Goal: Transaction & Acquisition: Purchase product/service

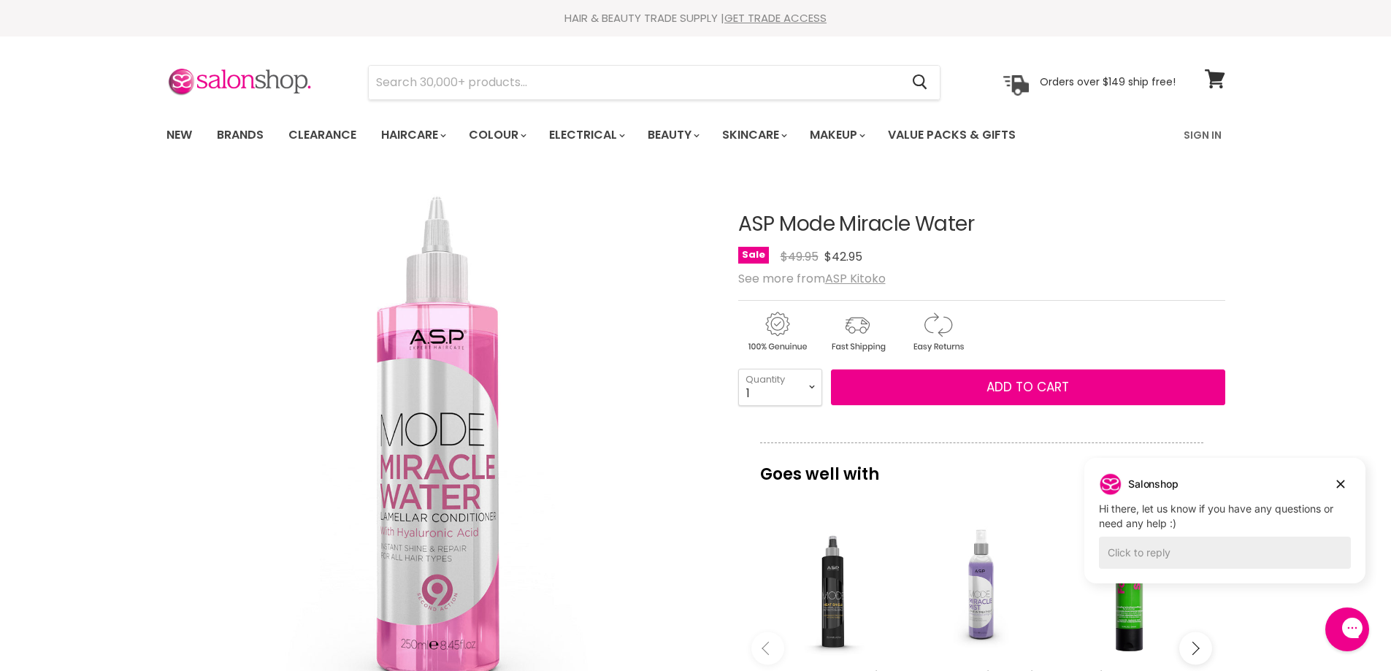
scroll to position [146, 0]
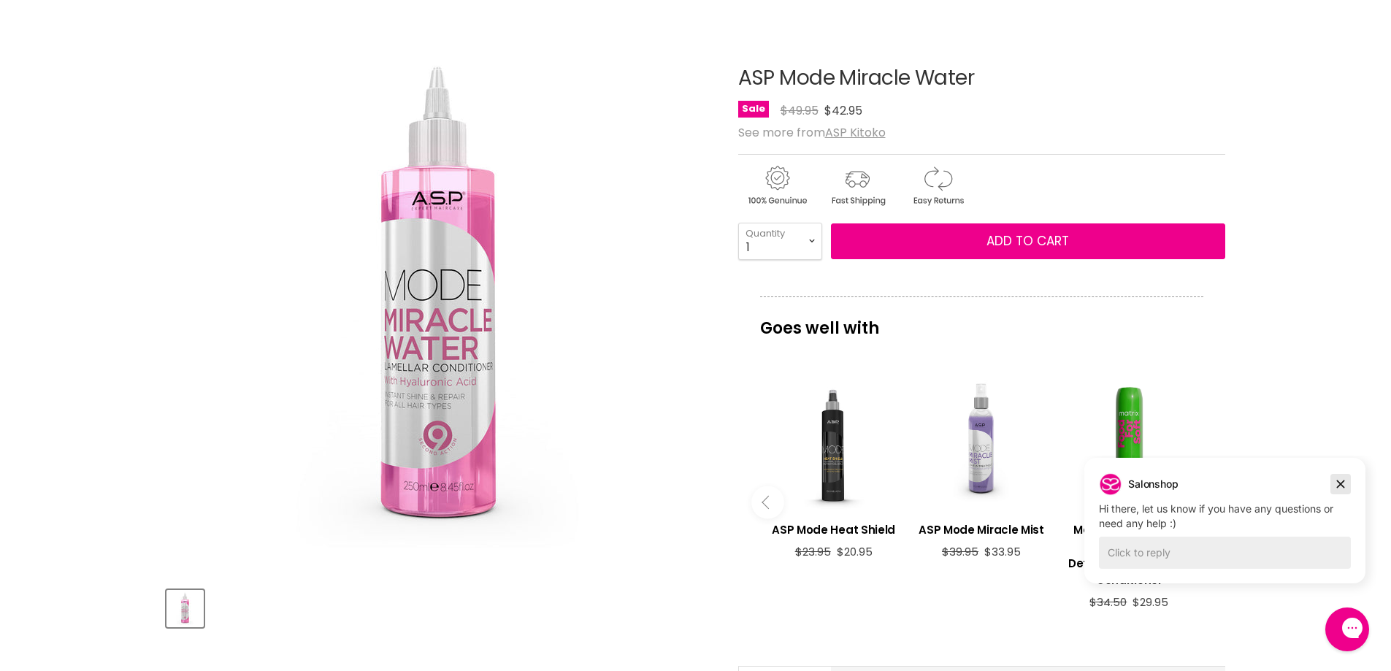
click at [1343, 481] on icon "Dismiss campaign" at bounding box center [1341, 485] width 8 height 8
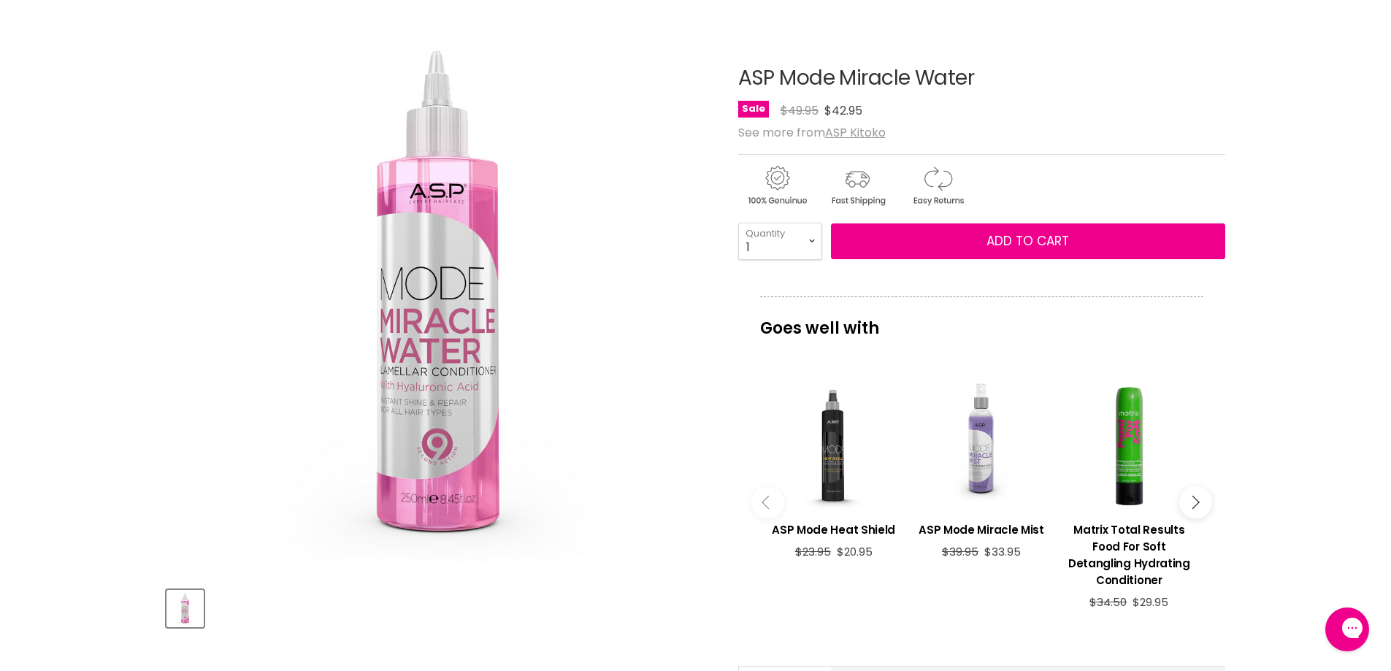
scroll to position [0, 0]
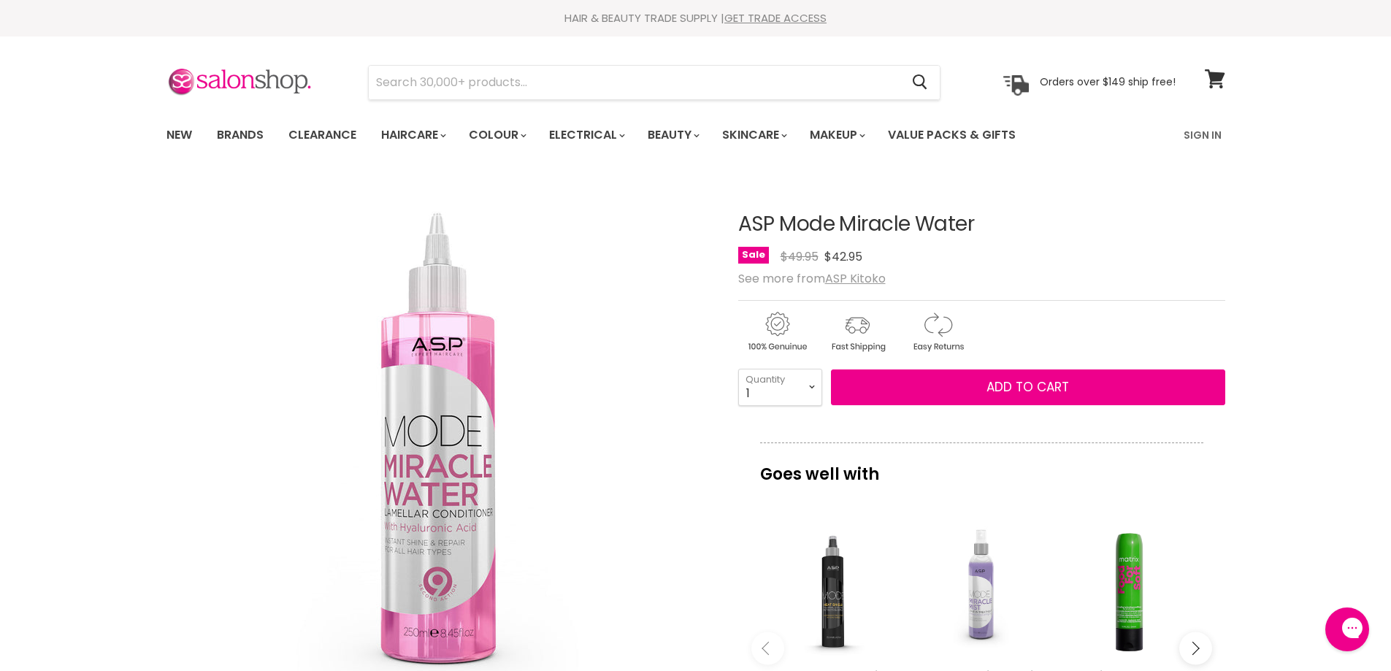
click at [985, 591] on div "Main content" at bounding box center [981, 590] width 133 height 133
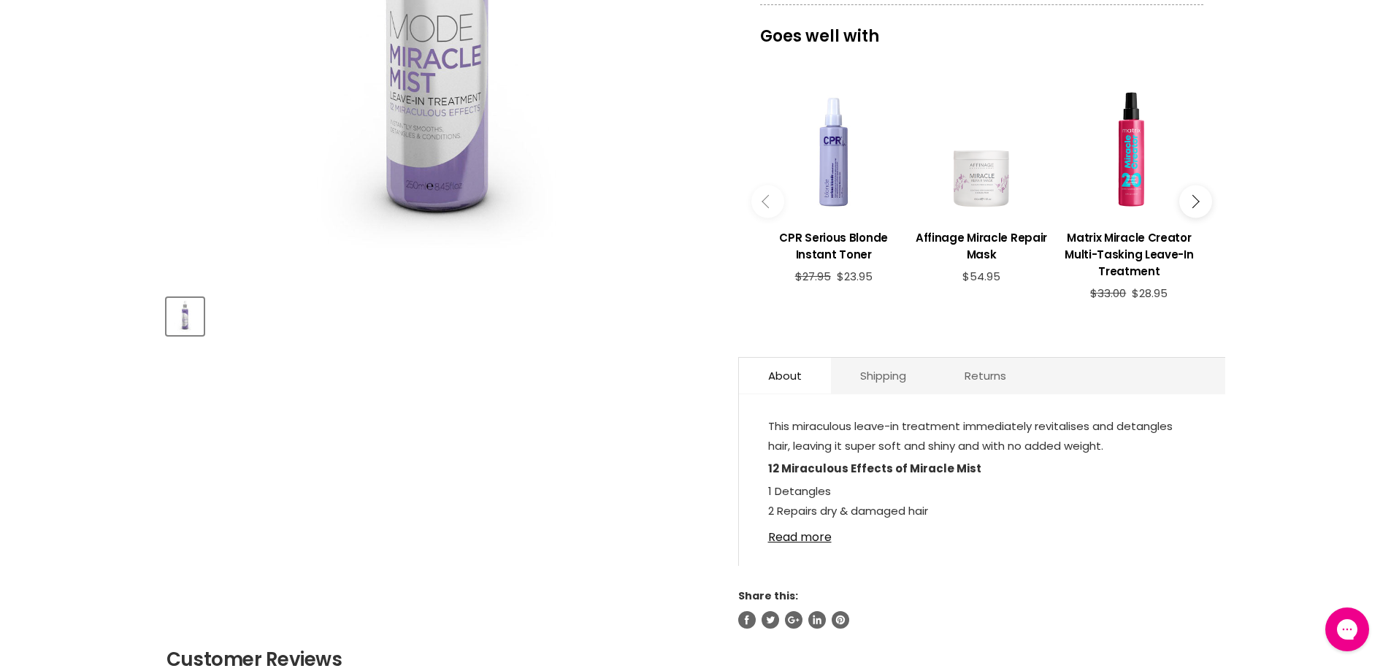
scroll to position [511, 0]
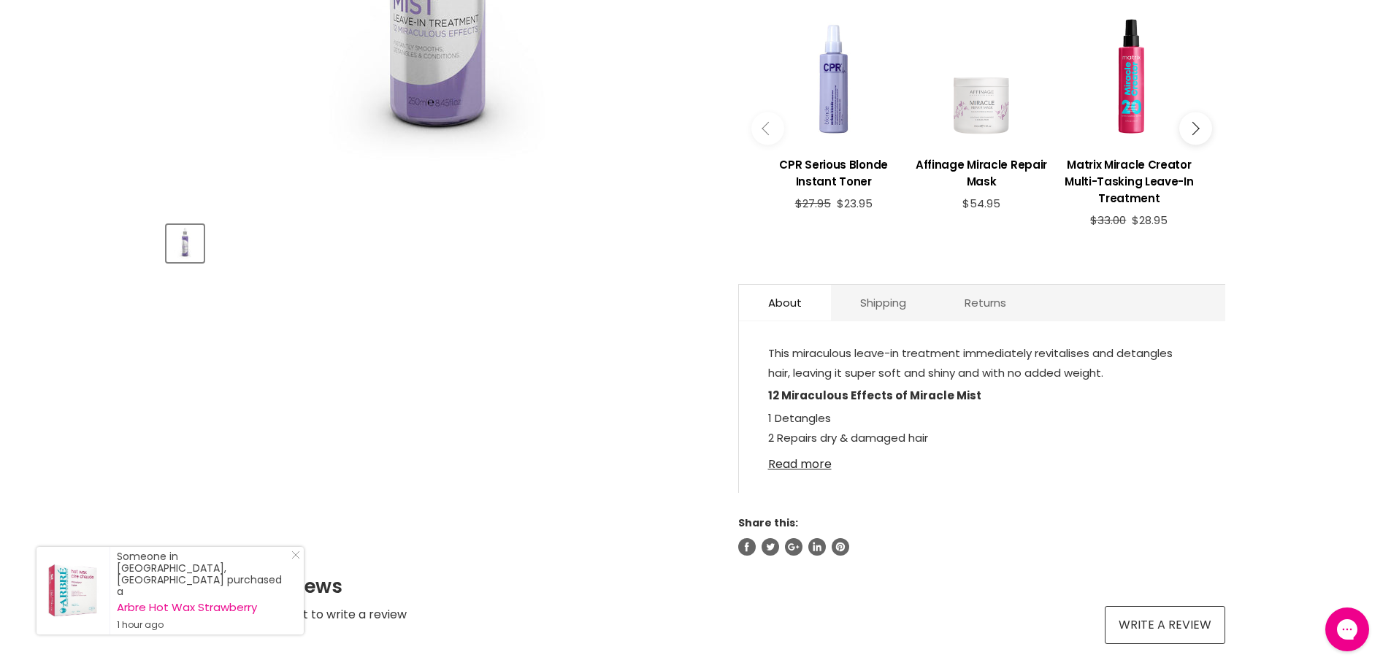
click at [798, 460] on link "Read more" at bounding box center [982, 460] width 428 height 22
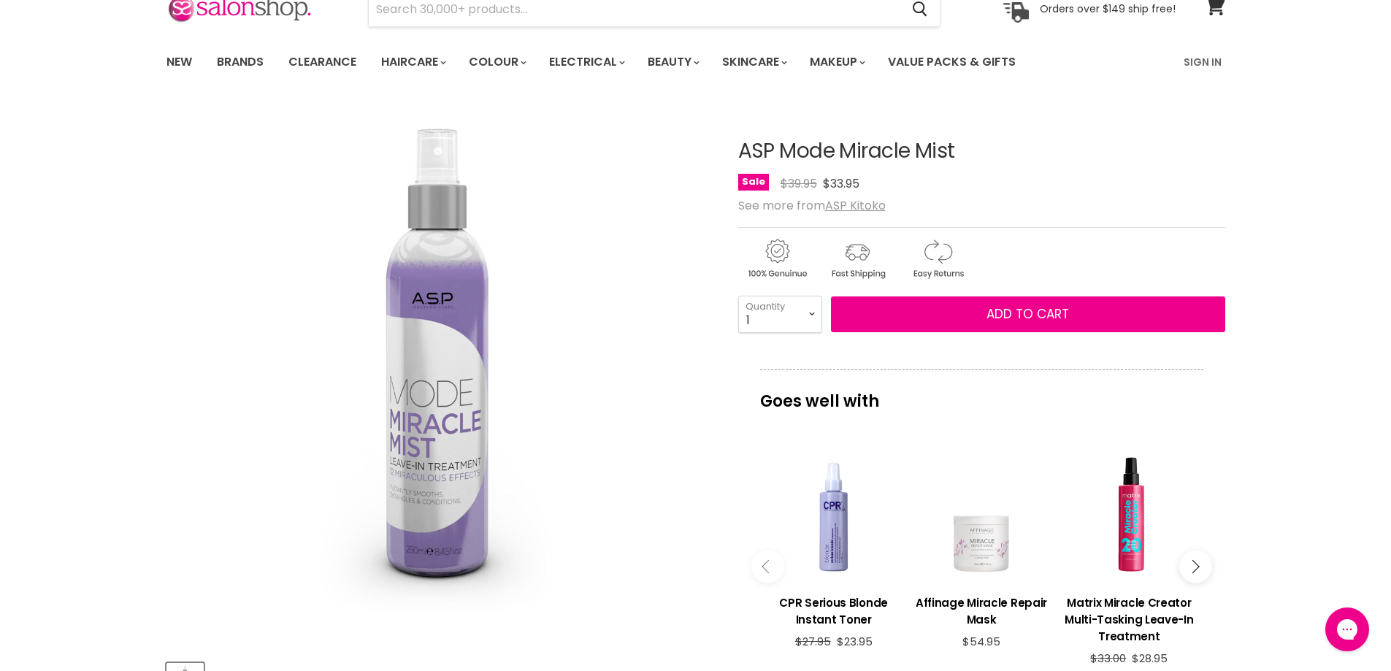
scroll to position [0, 0]
